Goal: Task Accomplishment & Management: Use online tool/utility

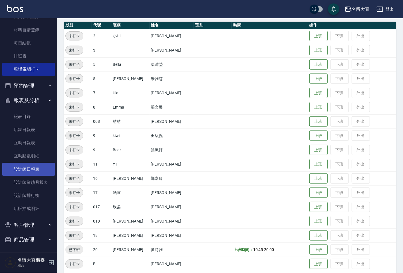
scroll to position [68, 0]
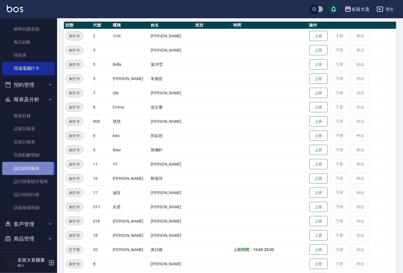
click at [23, 167] on link "設計師日報表" at bounding box center [28, 168] width 52 height 13
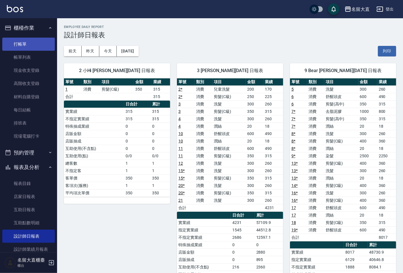
click at [15, 40] on link "打帳單" at bounding box center [28, 44] width 52 height 13
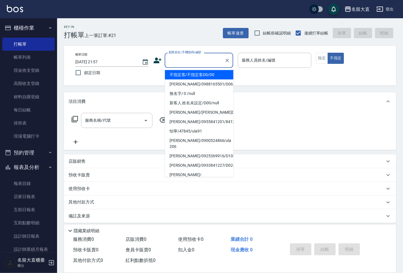
click at [193, 62] on input "顧客姓名/手機號碼/編號" at bounding box center [194, 60] width 55 height 10
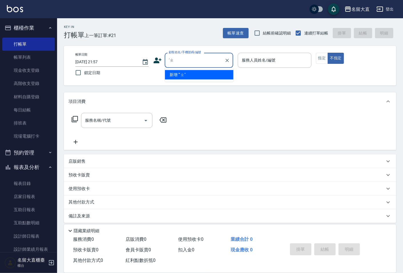
type input "ˊ"
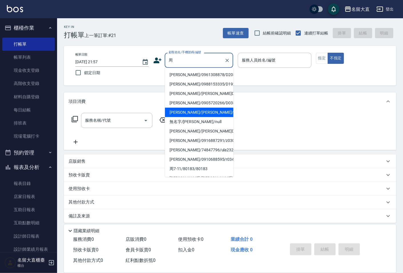
type input "[PERSON_NAME]/[PERSON_NAME]/D069"
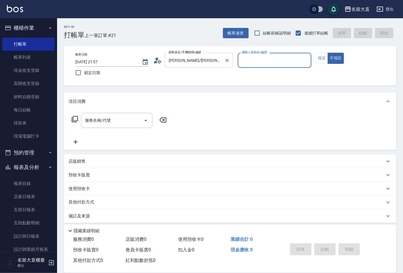
type input "[PERSON_NAME]3"
click at [327, 53] on button "不指定" at bounding box center [335, 58] width 16 height 11
type button "false"
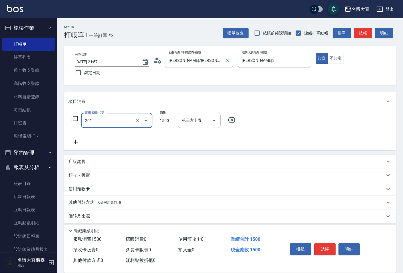
type input "冷燙燙髮(201)"
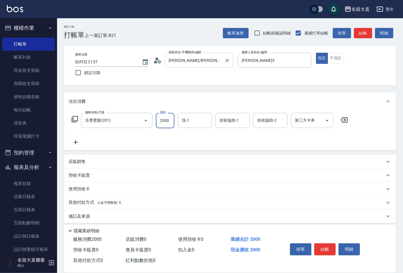
type input "2000"
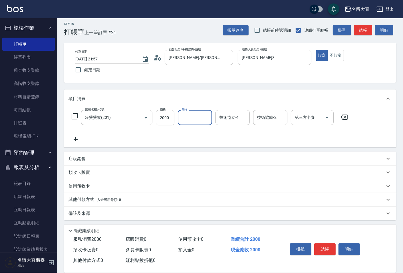
scroll to position [4, 0]
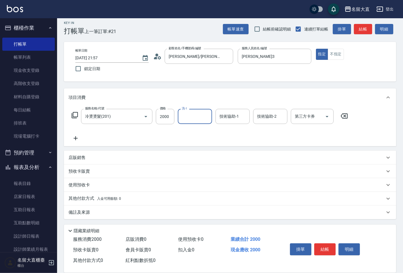
click at [81, 210] on p "備註及來源" at bounding box center [78, 213] width 21 height 6
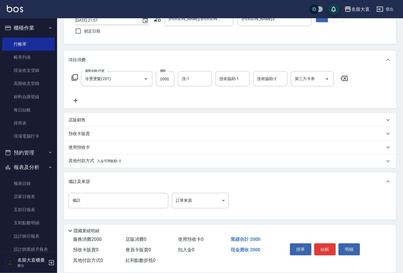
scroll to position [42, 0]
click at [83, 204] on input "備註" at bounding box center [118, 200] width 100 height 15
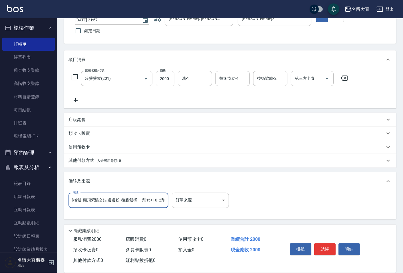
scroll to position [0, 61]
type input "羊毛捲 平面繞趟 [PERSON_NAME]捲紫 頭頂紫橘交 後腦紫橘 1劑15+10 2劑5(拆[PERSON_NAME])+5分 +5分"
click at [328, 248] on button "結帳" at bounding box center [324, 250] width 21 height 12
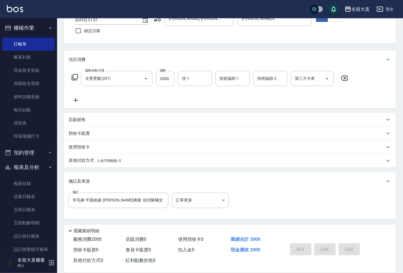
type input "[DATE] 21:59"
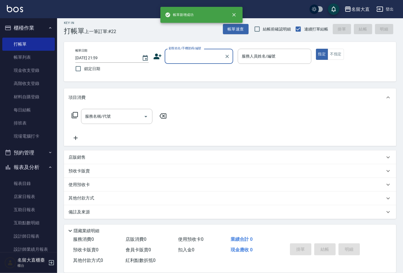
scroll to position [4, 0]
click at [25, 53] on link "帳單列表" at bounding box center [28, 57] width 52 height 13
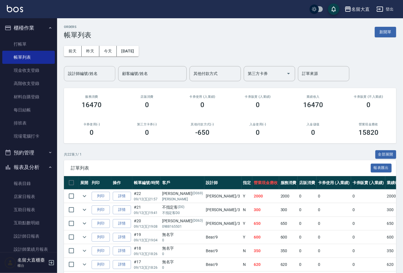
click at [82, 68] on div "設計師編號/姓名 設計師編號/姓名" at bounding box center [89, 73] width 51 height 15
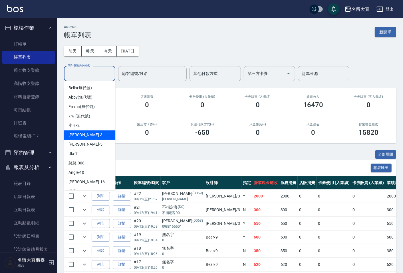
click at [93, 136] on div "[PERSON_NAME]3" at bounding box center [89, 134] width 51 height 9
type input "[PERSON_NAME]3"
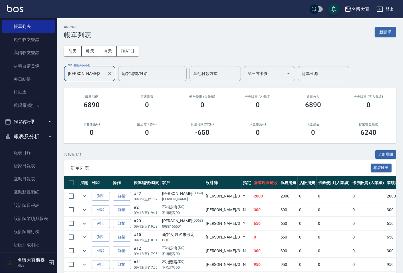
scroll to position [68, 0]
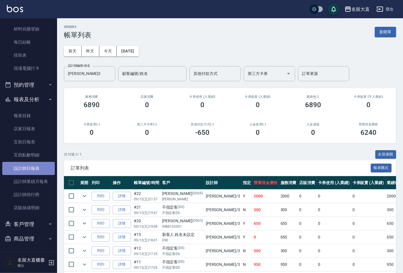
click at [30, 170] on link "設計師日報表" at bounding box center [28, 168] width 52 height 13
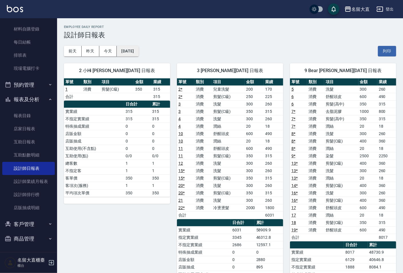
click at [138, 54] on button "[DATE]" at bounding box center [128, 51] width 22 height 11
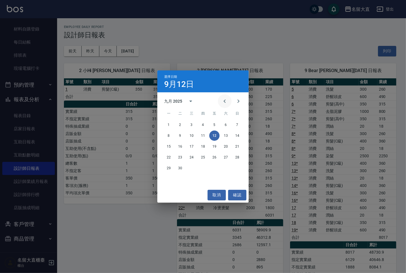
click at [223, 101] on icon "Previous month" at bounding box center [224, 101] width 7 height 7
click at [183, 146] on button "12" at bounding box center [180, 146] width 10 height 10
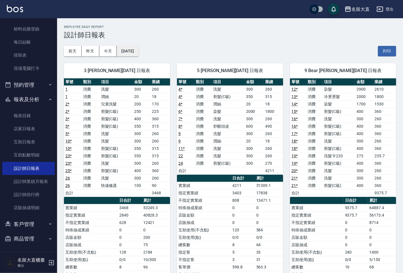
click at [138, 53] on button "[DATE]" at bounding box center [128, 51] width 22 height 11
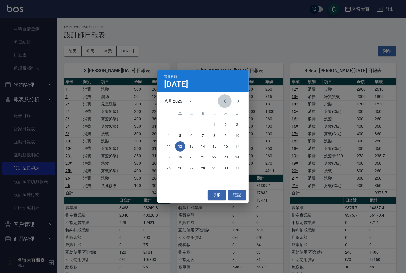
click at [227, 99] on icon "Previous month" at bounding box center [224, 101] width 7 height 7
click at [228, 134] on button "12" at bounding box center [225, 136] width 10 height 10
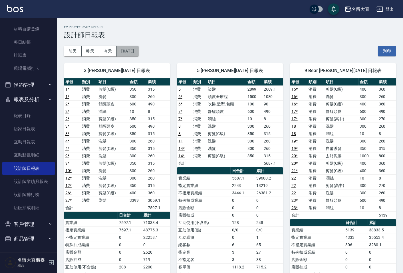
click at [138, 52] on button "[DATE]" at bounding box center [128, 51] width 22 height 11
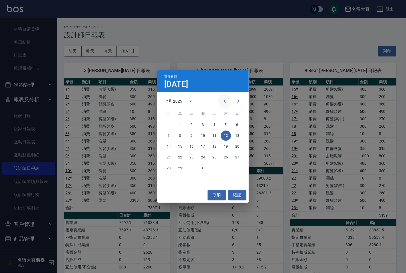
click at [223, 102] on icon "Previous month" at bounding box center [224, 101] width 7 height 7
click at [205, 146] on button "12" at bounding box center [203, 146] width 10 height 10
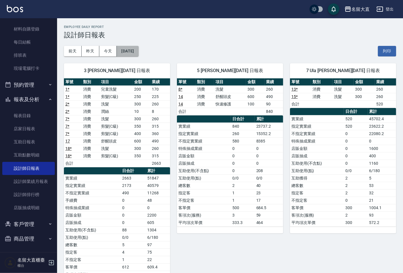
click at [138, 54] on button "[DATE]" at bounding box center [128, 51] width 22 height 11
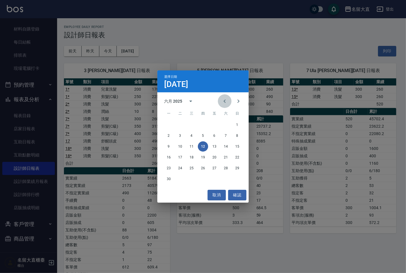
click at [223, 100] on icon "Previous month" at bounding box center [224, 101] width 7 height 7
click at [168, 145] on button "12" at bounding box center [168, 146] width 10 height 10
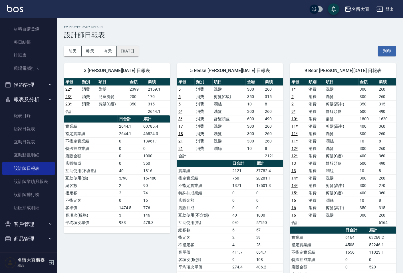
click at [138, 52] on button "[DATE]" at bounding box center [128, 51] width 22 height 11
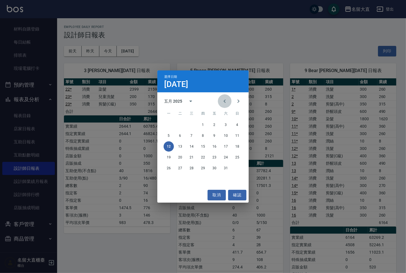
click at [224, 100] on icon "Previous month" at bounding box center [224, 101] width 7 height 7
click at [227, 134] on button "12" at bounding box center [225, 136] width 10 height 10
